Goal: Check status: Check status

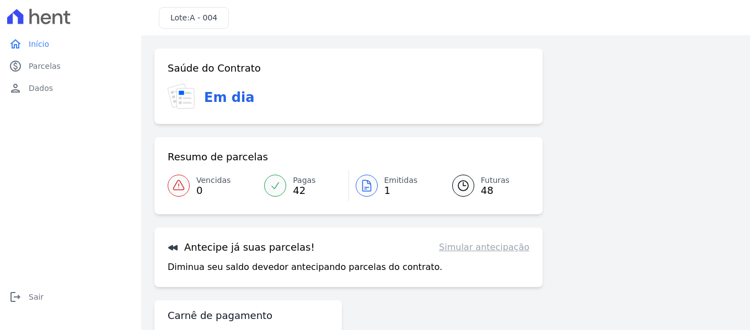
click at [284, 184] on div at bounding box center [275, 186] width 22 height 22
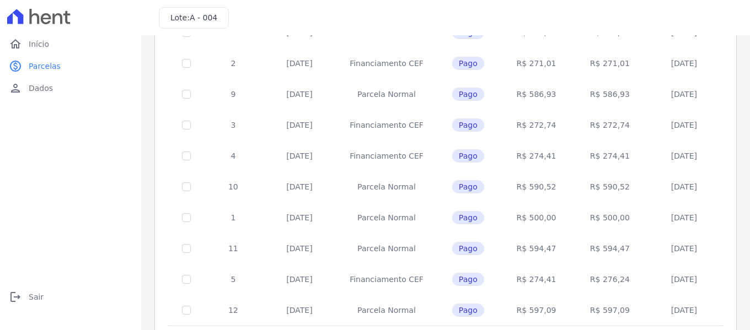
scroll to position [511, 0]
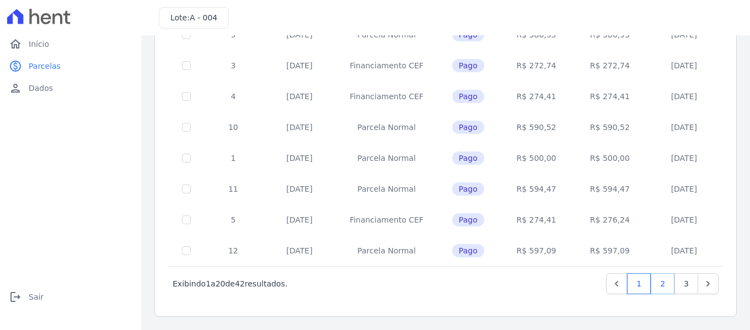
click at [656, 287] on link "2" at bounding box center [663, 284] width 24 height 21
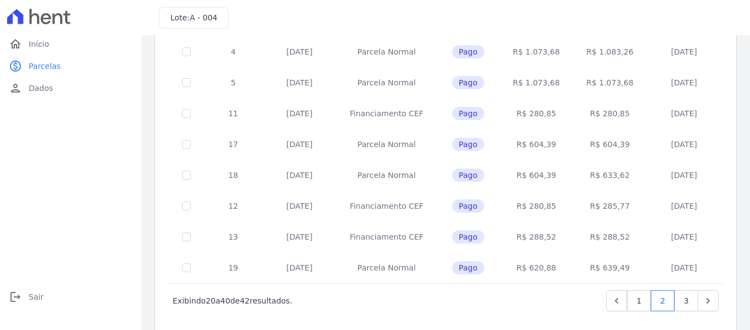
scroll to position [511, 0]
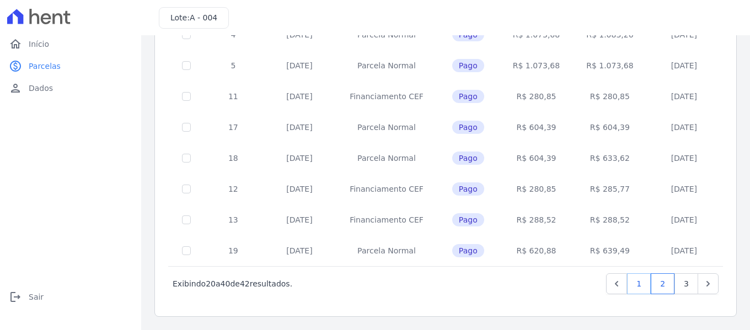
click at [632, 282] on link "1" at bounding box center [639, 284] width 24 height 21
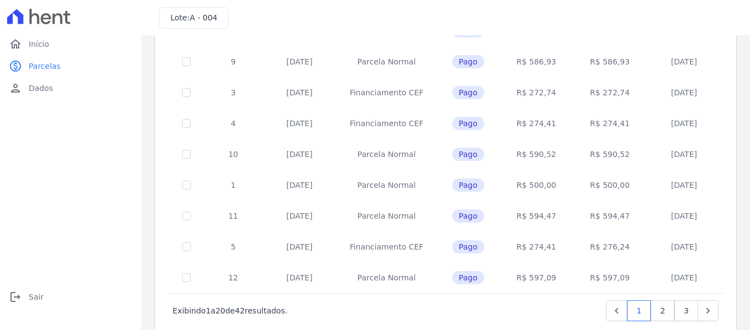
scroll to position [511, 0]
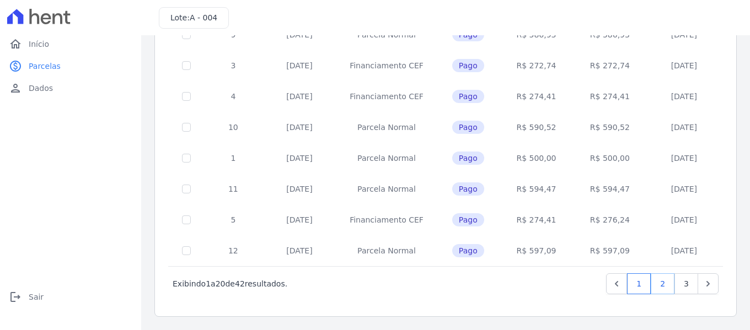
click at [655, 286] on link "2" at bounding box center [663, 284] width 24 height 21
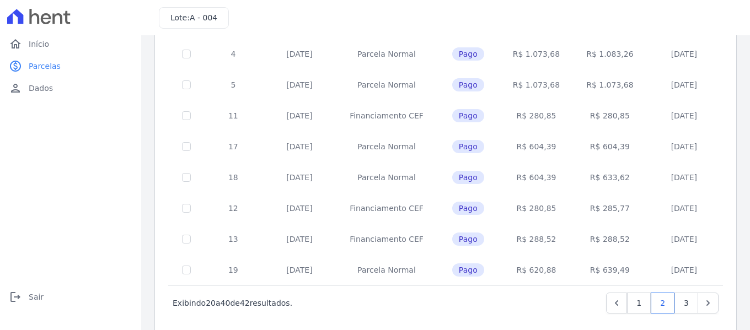
scroll to position [511, 0]
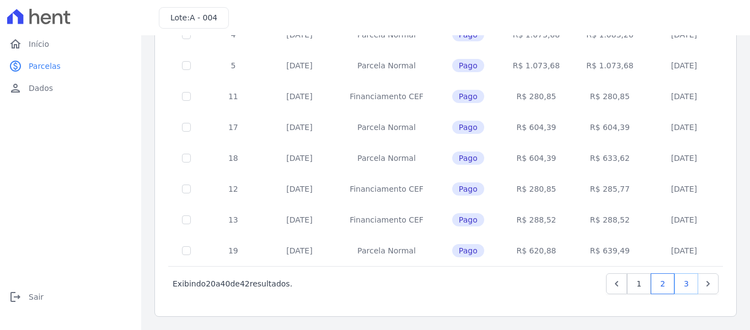
click at [678, 289] on link "3" at bounding box center [687, 284] width 24 height 21
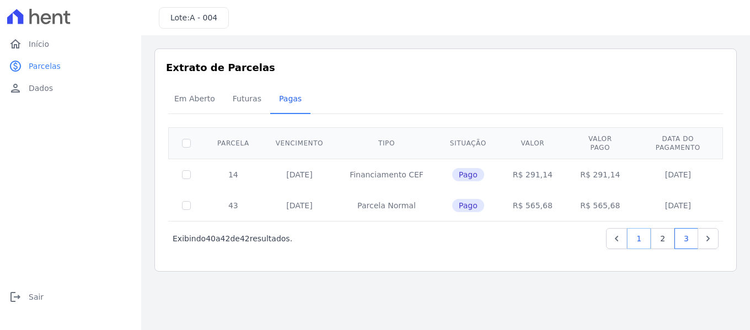
click at [641, 234] on link "1" at bounding box center [639, 238] width 24 height 21
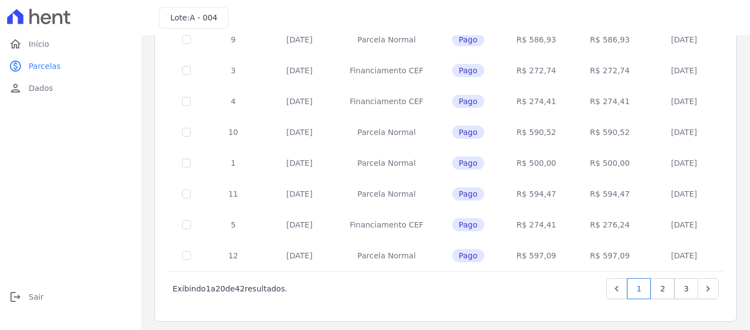
scroll to position [511, 0]
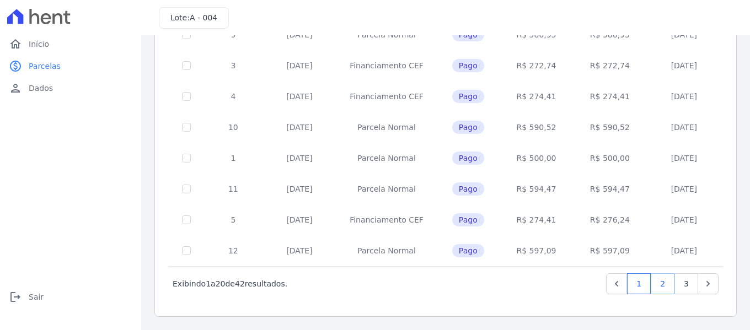
click at [655, 287] on link "2" at bounding box center [663, 284] width 24 height 21
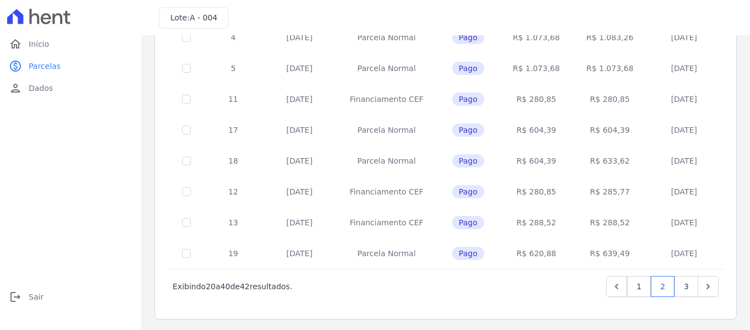
scroll to position [511, 0]
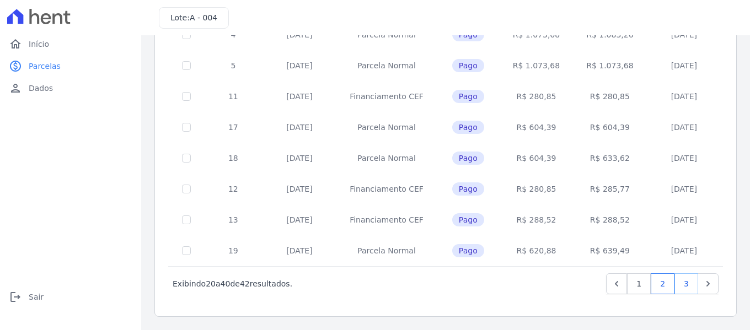
click at [682, 285] on link "3" at bounding box center [687, 284] width 24 height 21
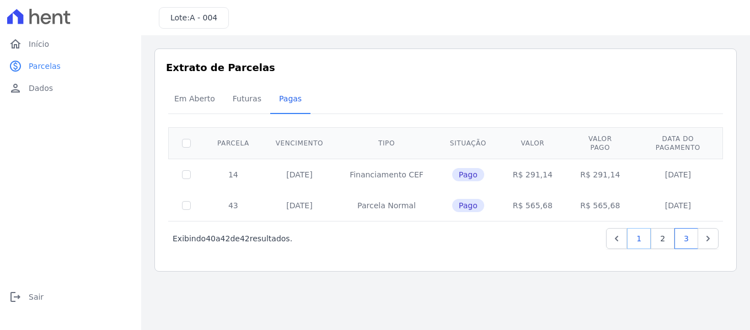
click at [641, 234] on link "1" at bounding box center [639, 238] width 24 height 21
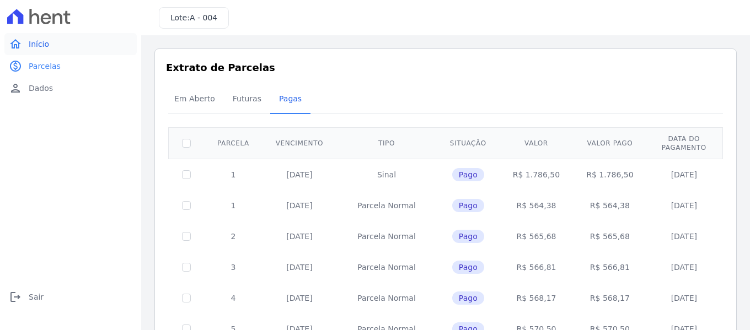
click at [51, 43] on link "home Início" at bounding box center [70, 44] width 132 height 22
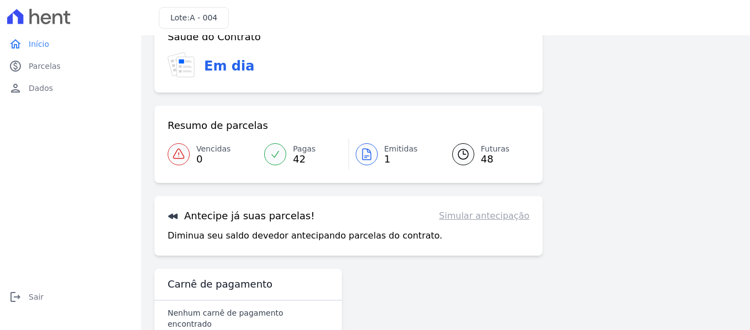
scroll to position [49, 0]
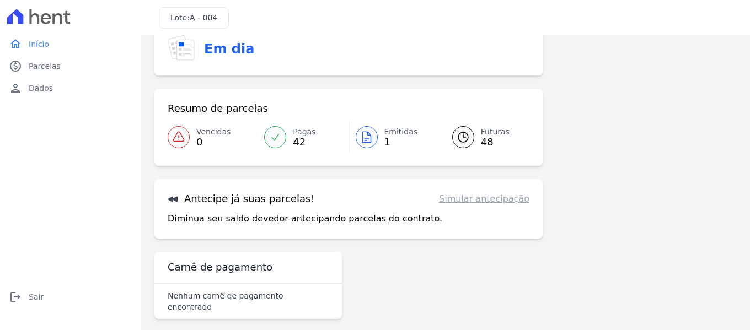
click at [302, 214] on p "Diminua seu saldo devedor antecipando parcelas do contrato." at bounding box center [305, 218] width 275 height 13
click at [469, 201] on link "Simular antecipação" at bounding box center [484, 199] width 90 height 13
click at [458, 137] on icon at bounding box center [463, 137] width 10 height 10
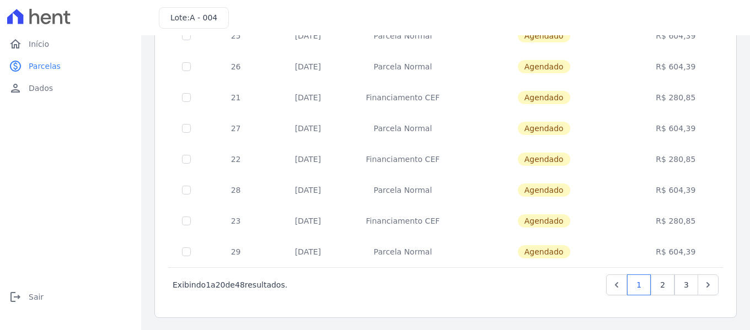
scroll to position [502, 0]
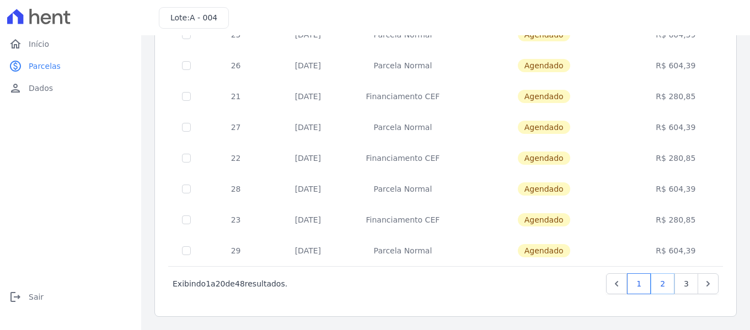
click at [653, 286] on link "2" at bounding box center [663, 284] width 24 height 21
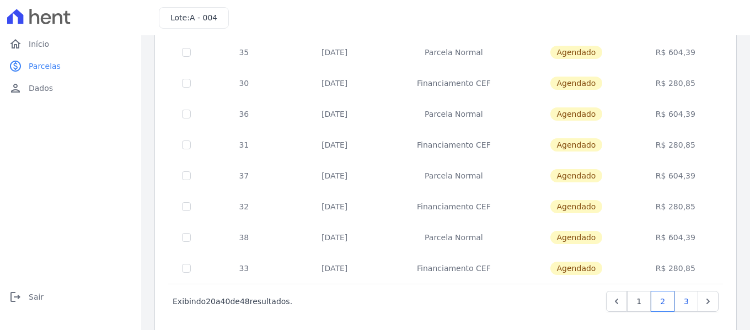
scroll to position [502, 0]
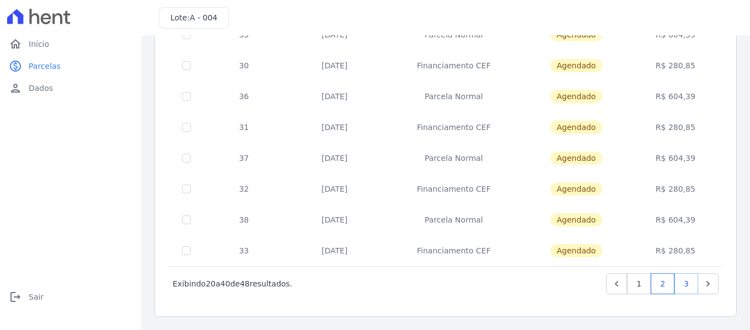
click at [676, 284] on link "3" at bounding box center [687, 284] width 24 height 21
